Goal: Task Accomplishment & Management: Manage account settings

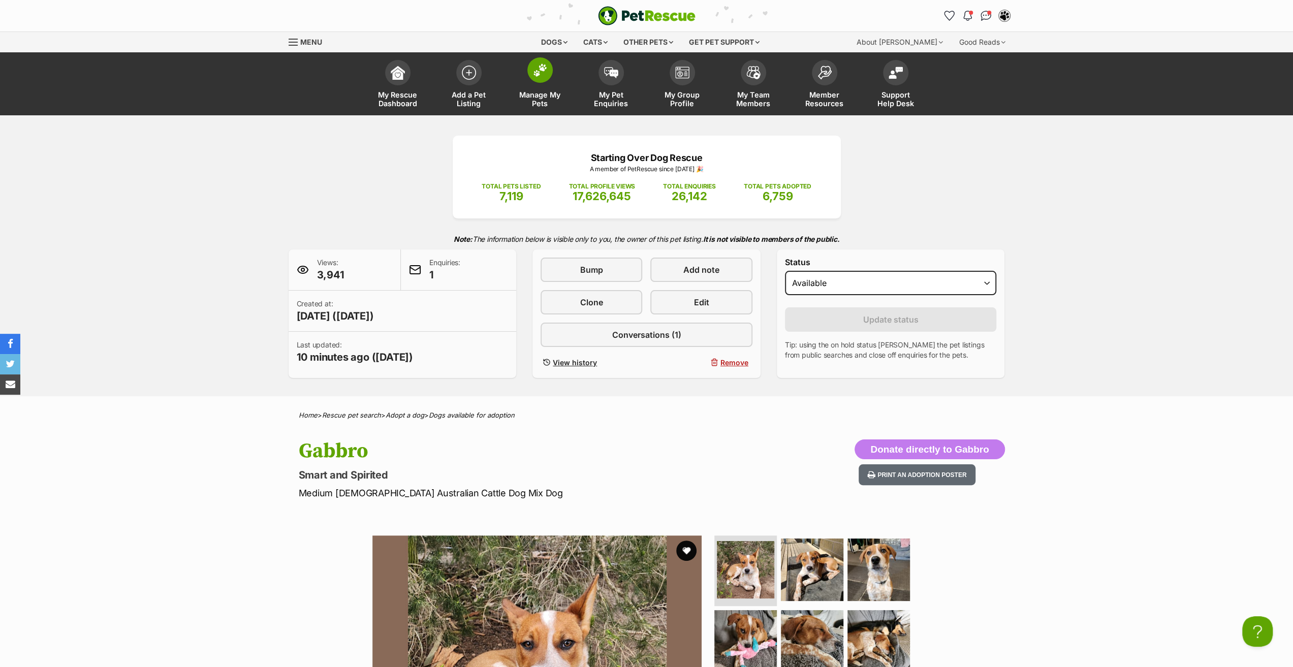
click at [536, 90] on link "Manage My Pets" at bounding box center [540, 85] width 71 height 60
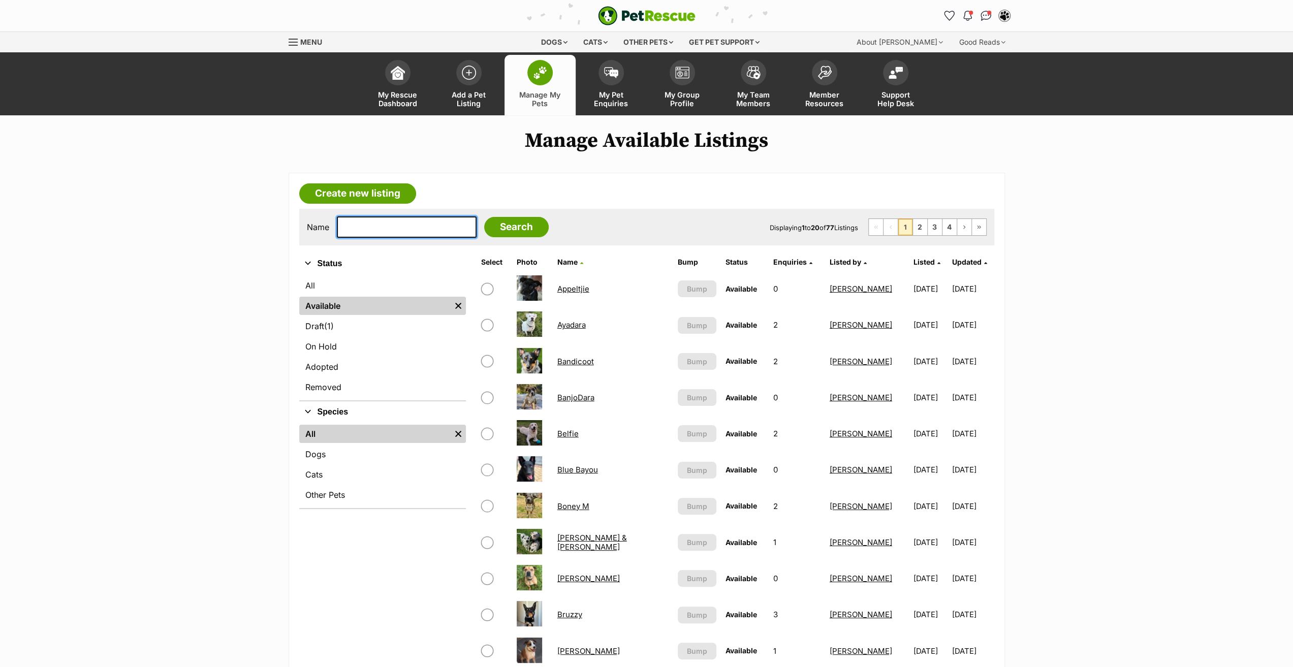
click at [396, 233] on input "text" at bounding box center [407, 226] width 140 height 21
type input "fly"
click at [484, 217] on input "Search" at bounding box center [516, 227] width 65 height 20
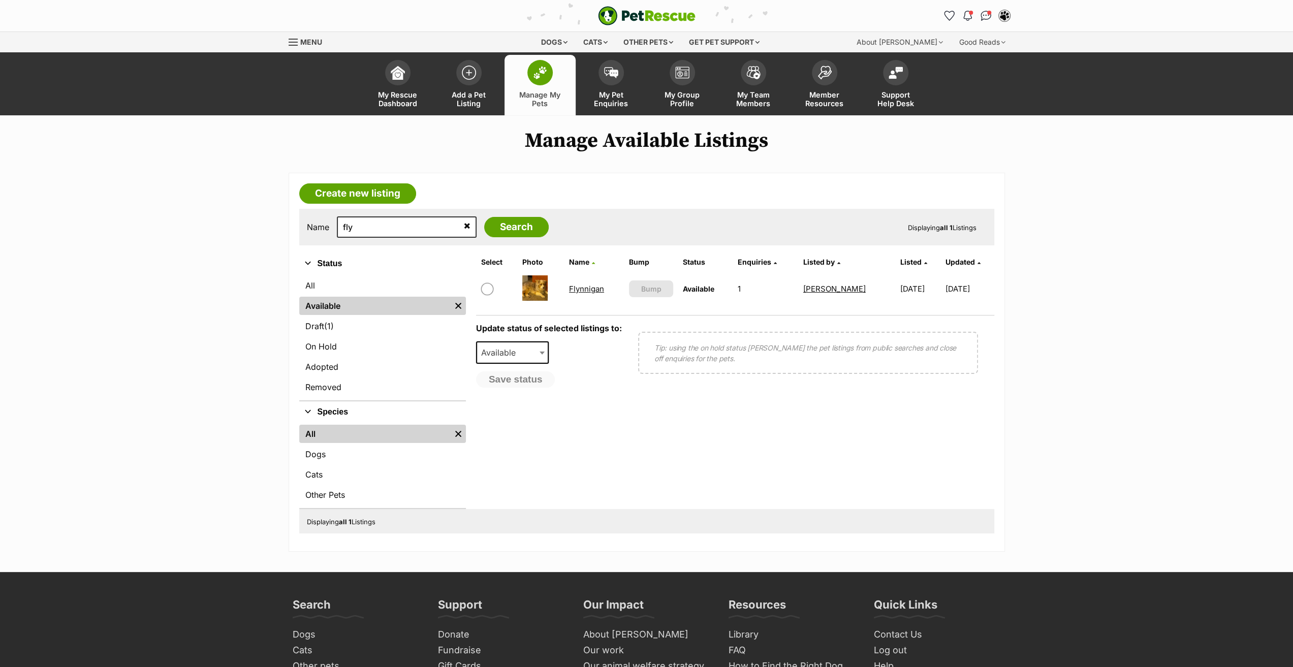
click at [593, 284] on link "Flynnigan" at bounding box center [586, 289] width 35 height 10
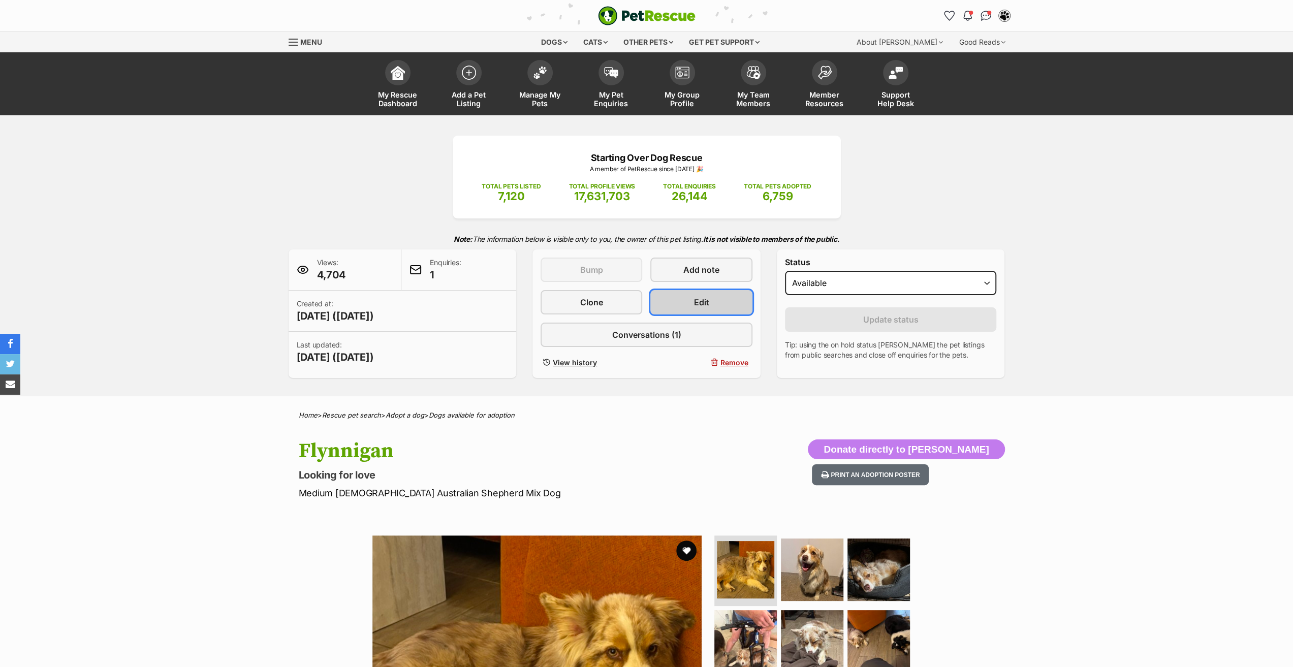
click at [697, 297] on span "Edit" at bounding box center [701, 302] width 15 height 12
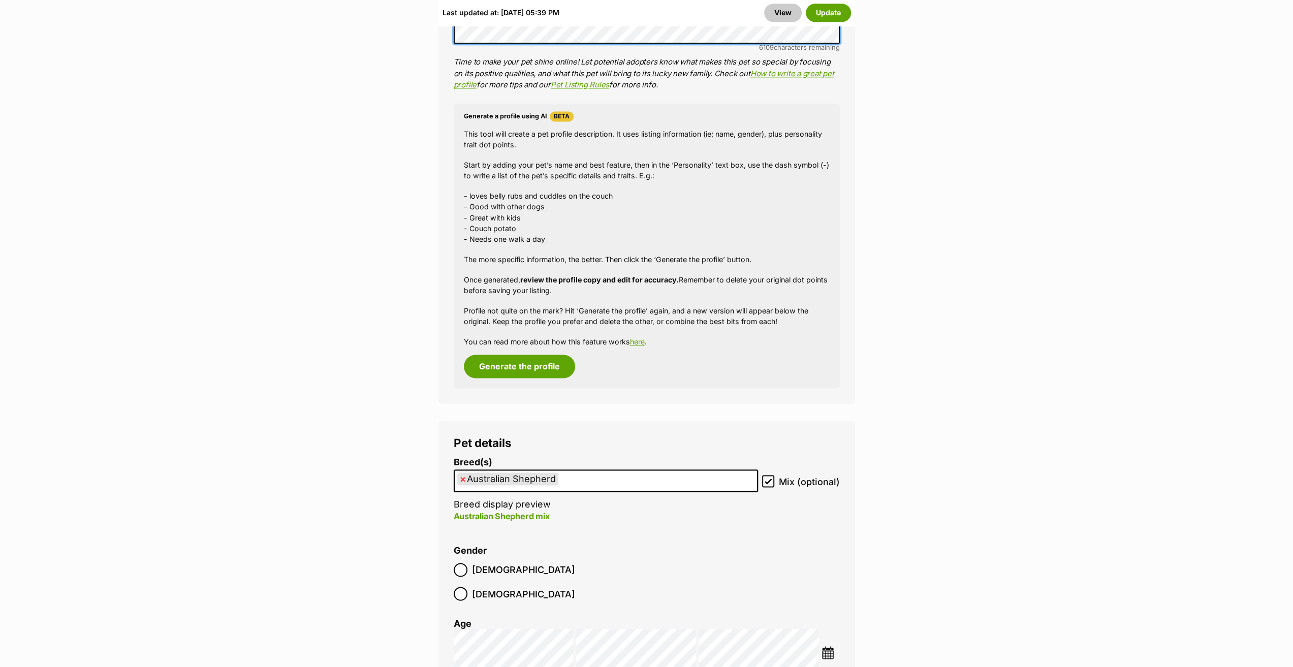
scroll to position [1372, 0]
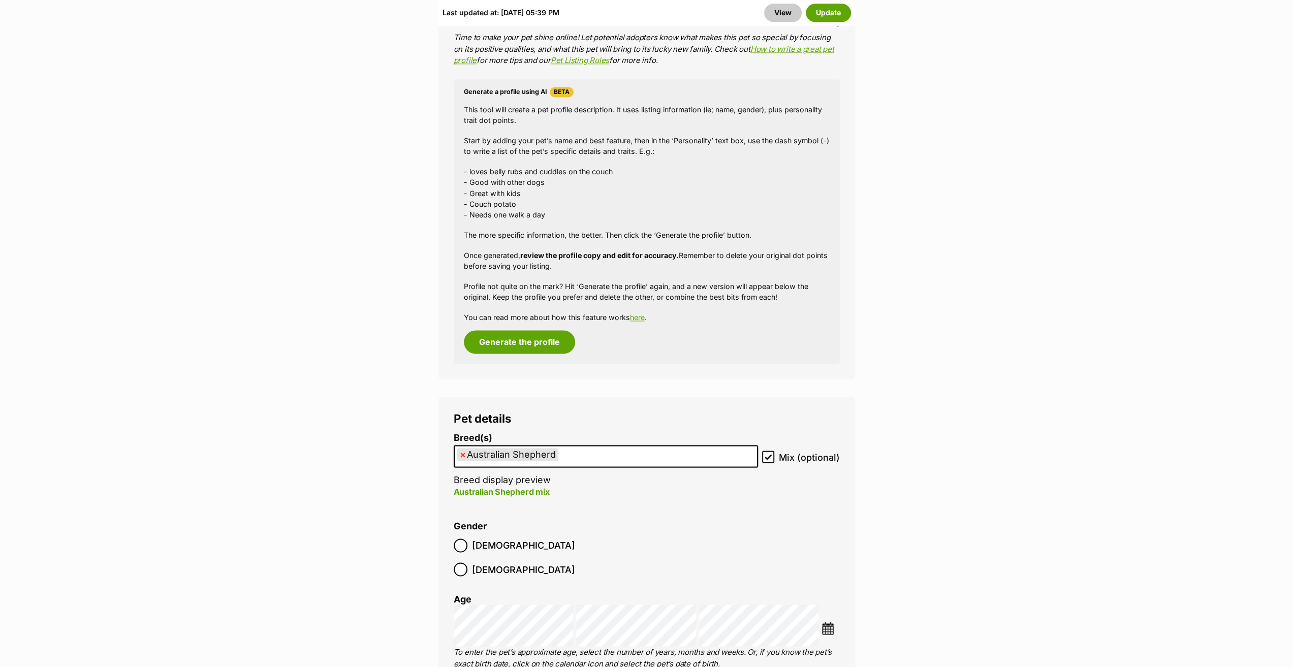
click at [768, 453] on icon at bounding box center [768, 456] width 7 height 7
click at [768, 451] on input "Mix (optional)" at bounding box center [768, 457] width 12 height 12
checkbox input "false"
click at [835, 10] on button "Update" at bounding box center [828, 13] width 45 height 18
